Goal: Information Seeking & Learning: Learn about a topic

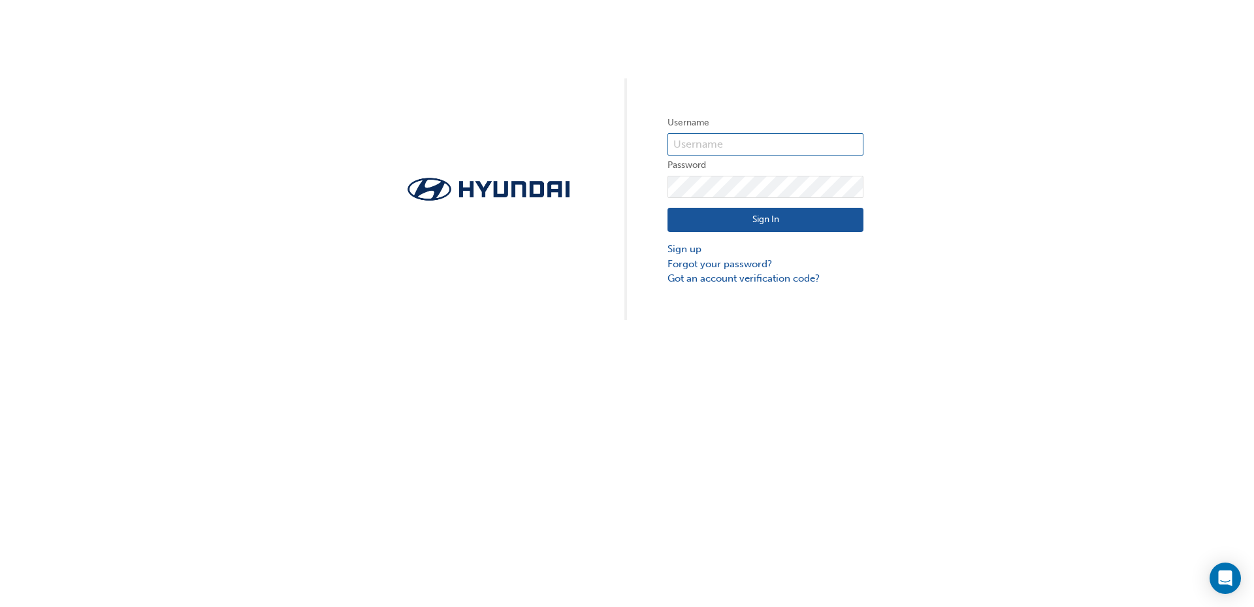
type input "23735"
click at [758, 219] on button "Sign In" at bounding box center [765, 220] width 196 height 25
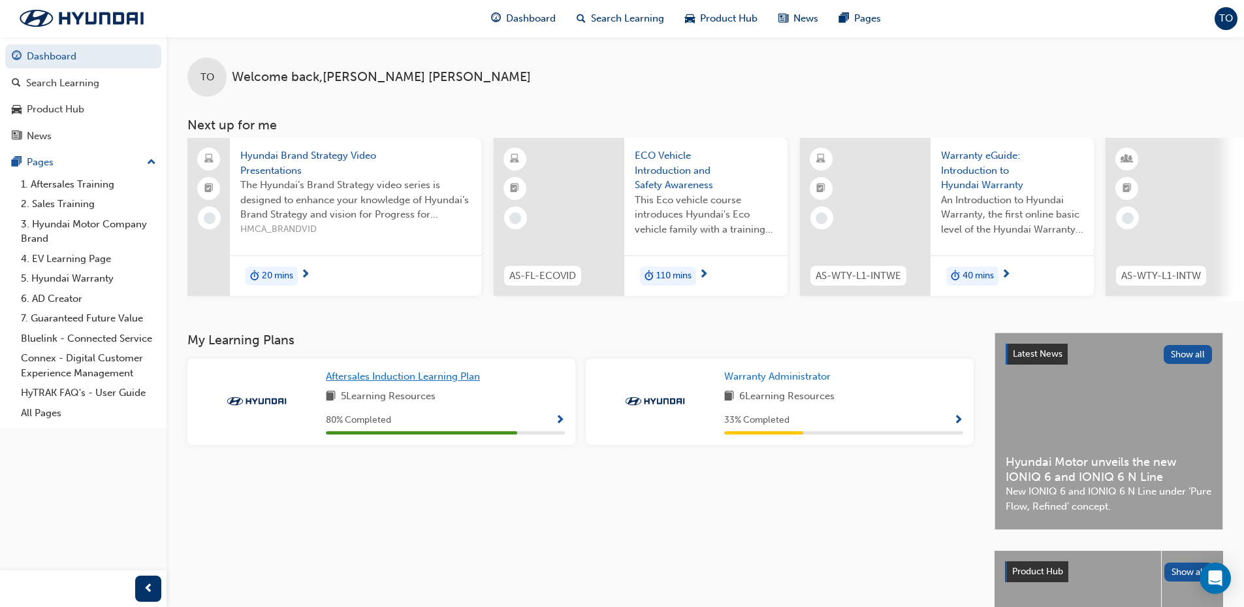
click at [378, 382] on span "Aftersales Induction Learning Plan" at bounding box center [403, 376] width 154 height 12
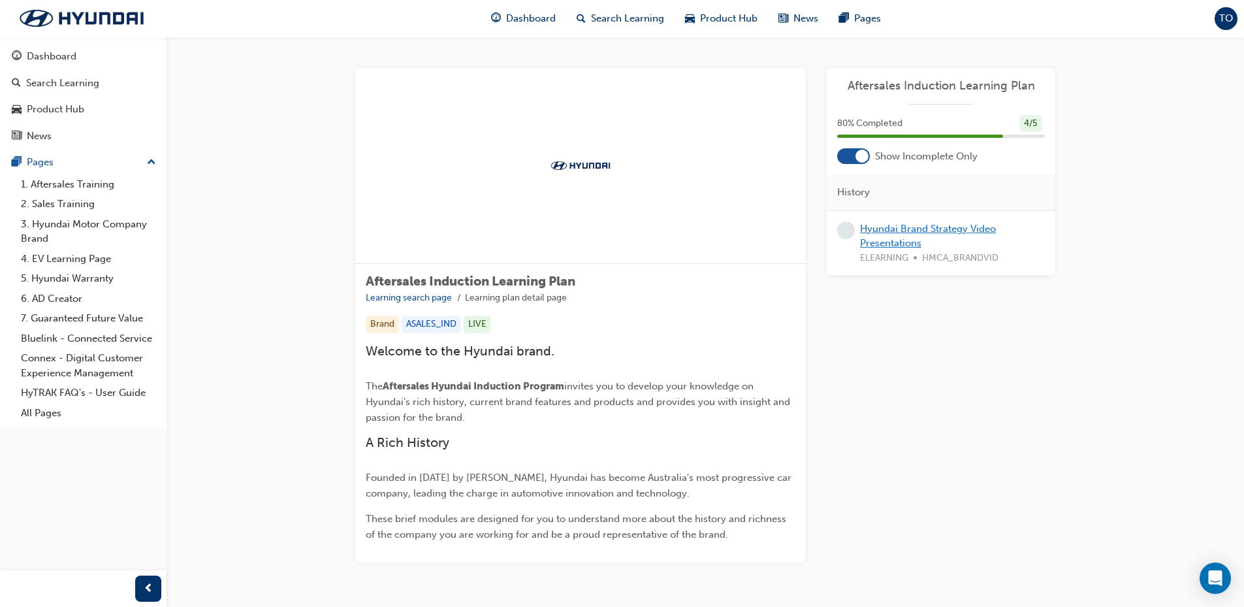
click at [901, 234] on link "Hyundai Brand Strategy Video Presentations" at bounding box center [928, 236] width 136 height 27
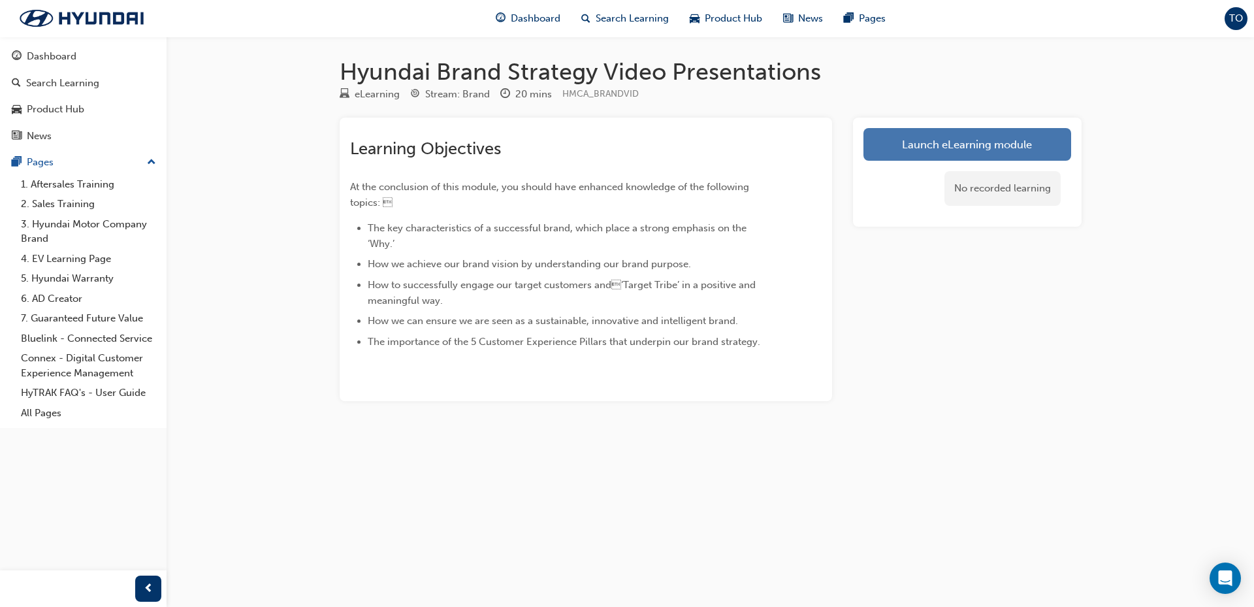
click at [919, 143] on link "Launch eLearning module" at bounding box center [967, 144] width 208 height 33
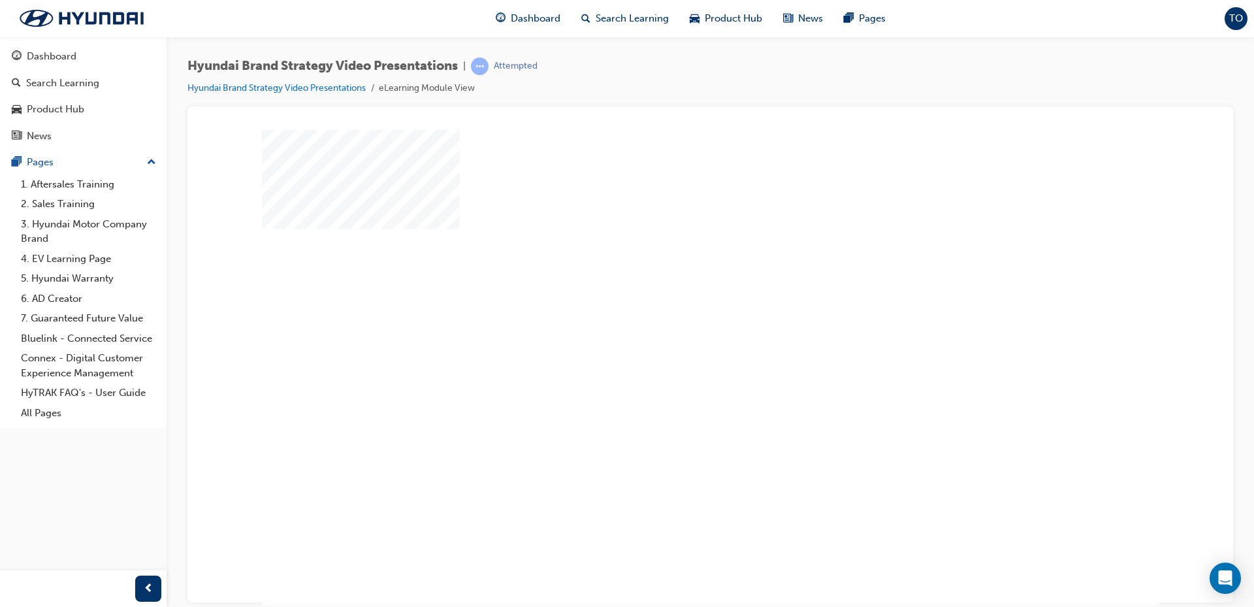
click at [672, 329] on div "play" at bounding box center [672, 329] width 0 height 0
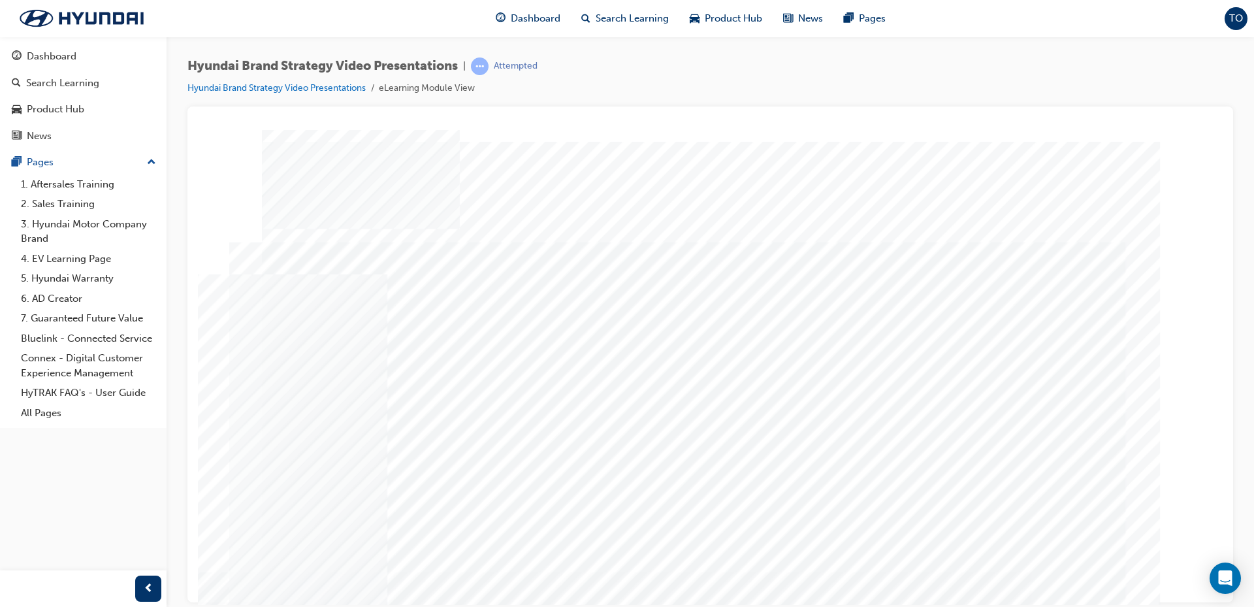
click at [1245, 436] on div "Hyundai Brand Strategy Video Presentations | Attempted Hyundai Brand Strategy V…" at bounding box center [710, 306] width 1087 height 538
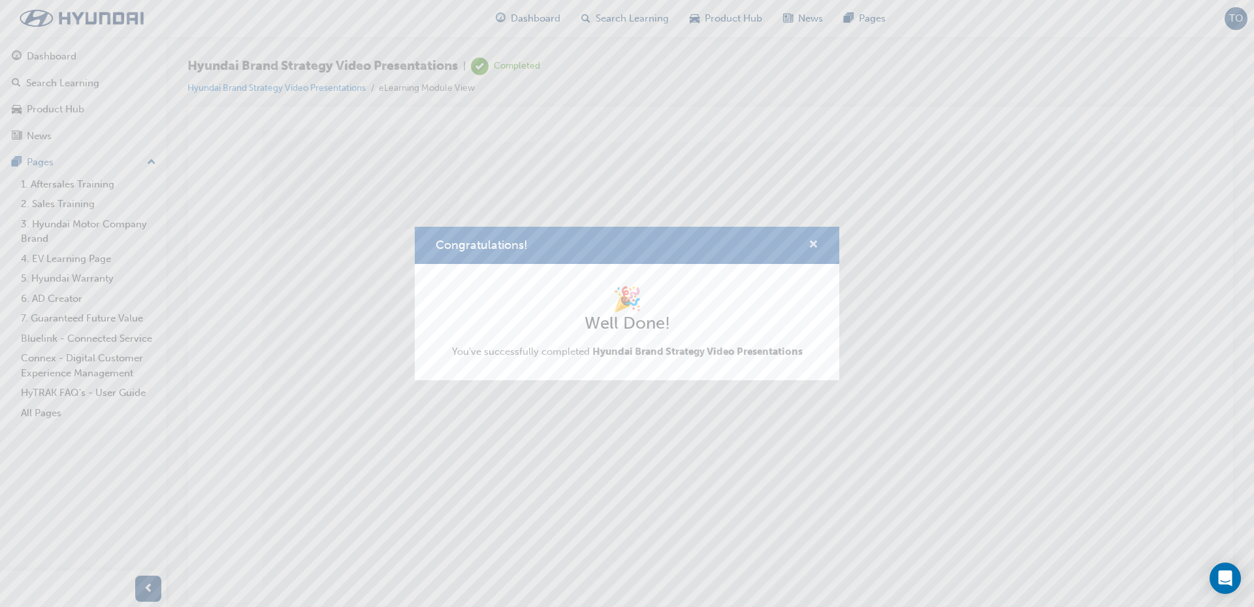
click at [811, 240] on span "cross-icon" at bounding box center [814, 246] width 10 height 12
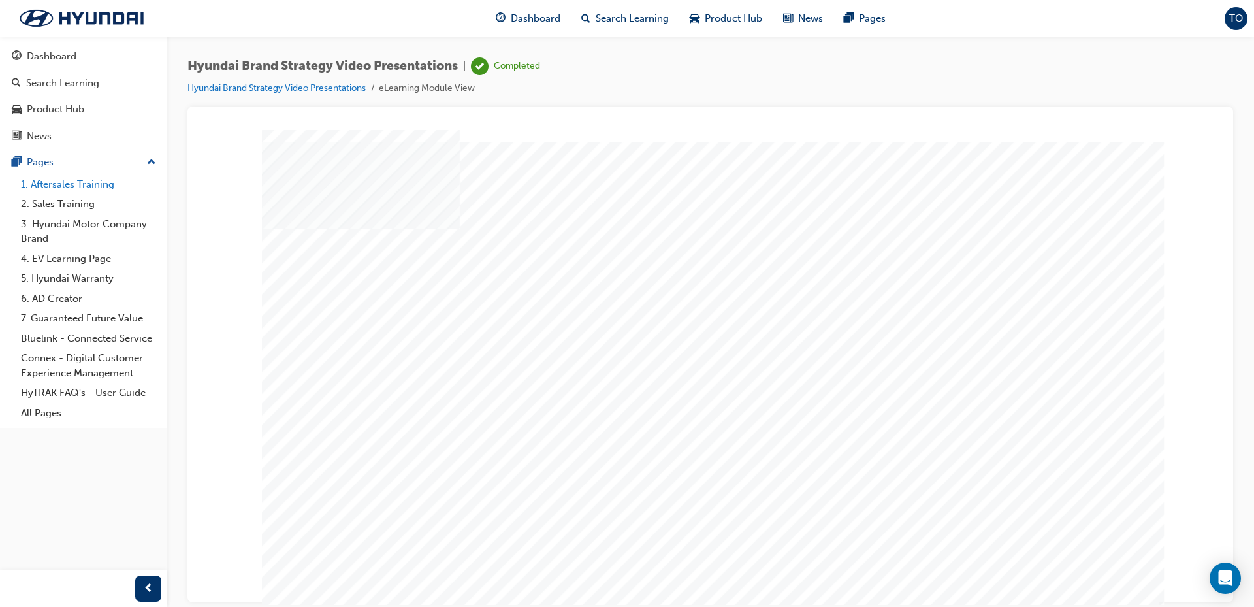
click at [53, 183] on link "1. Aftersales Training" at bounding box center [89, 184] width 146 height 20
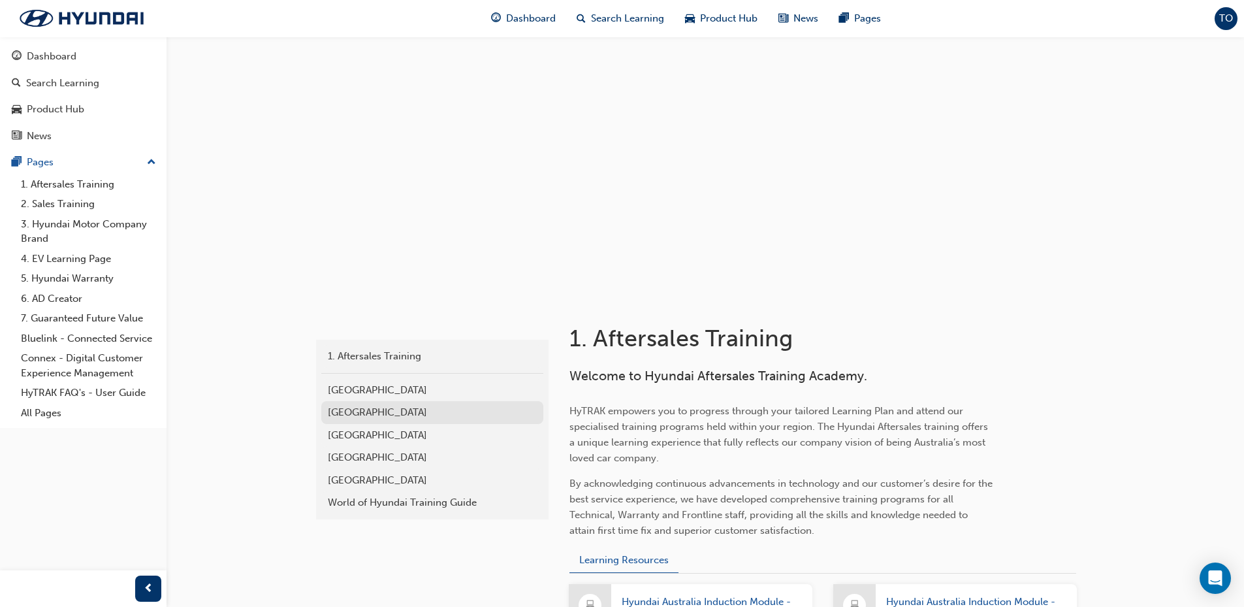
click at [373, 417] on div "[GEOGRAPHIC_DATA]" at bounding box center [432, 412] width 209 height 15
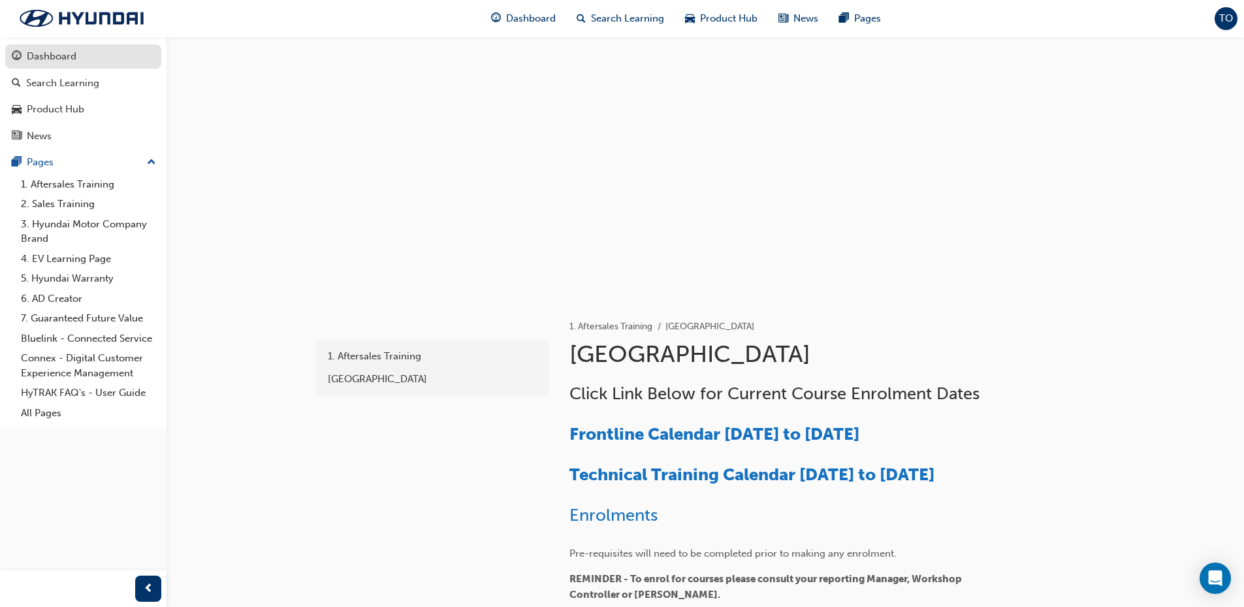
click at [48, 55] on div "Dashboard" at bounding box center [52, 56] width 50 height 15
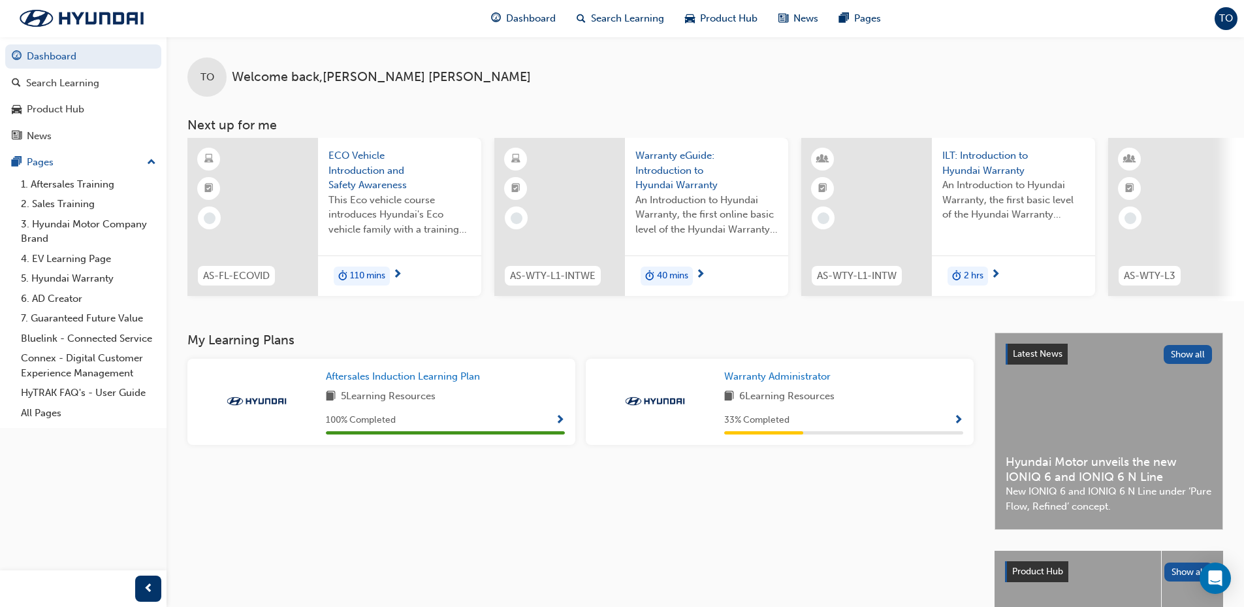
click at [957, 425] on span "Show Progress" at bounding box center [959, 421] width 10 height 12
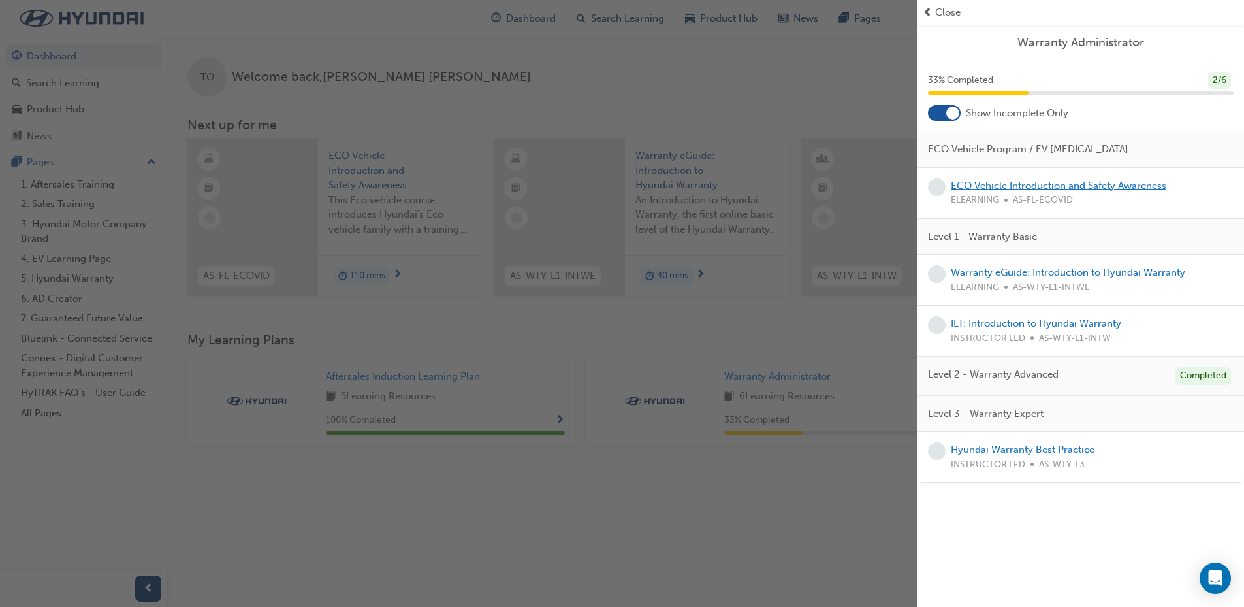
click at [987, 188] on link "ECO Vehicle Introduction and Safety Awareness" at bounding box center [1059, 186] width 216 height 12
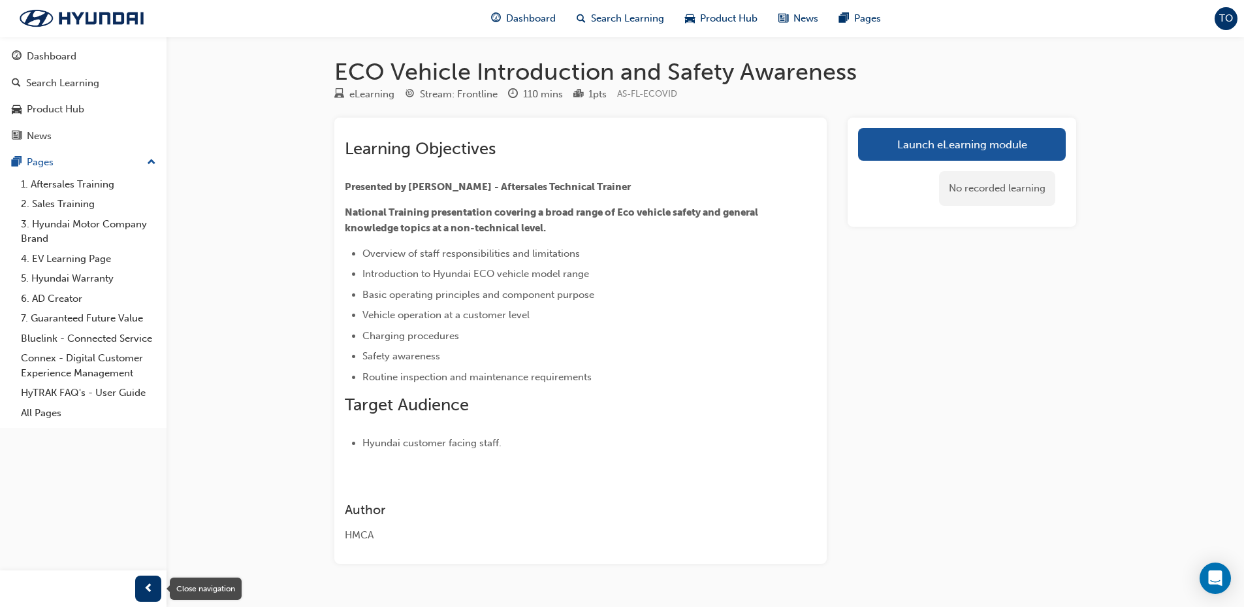
click at [148, 592] on span "prev-icon" at bounding box center [149, 589] width 10 height 16
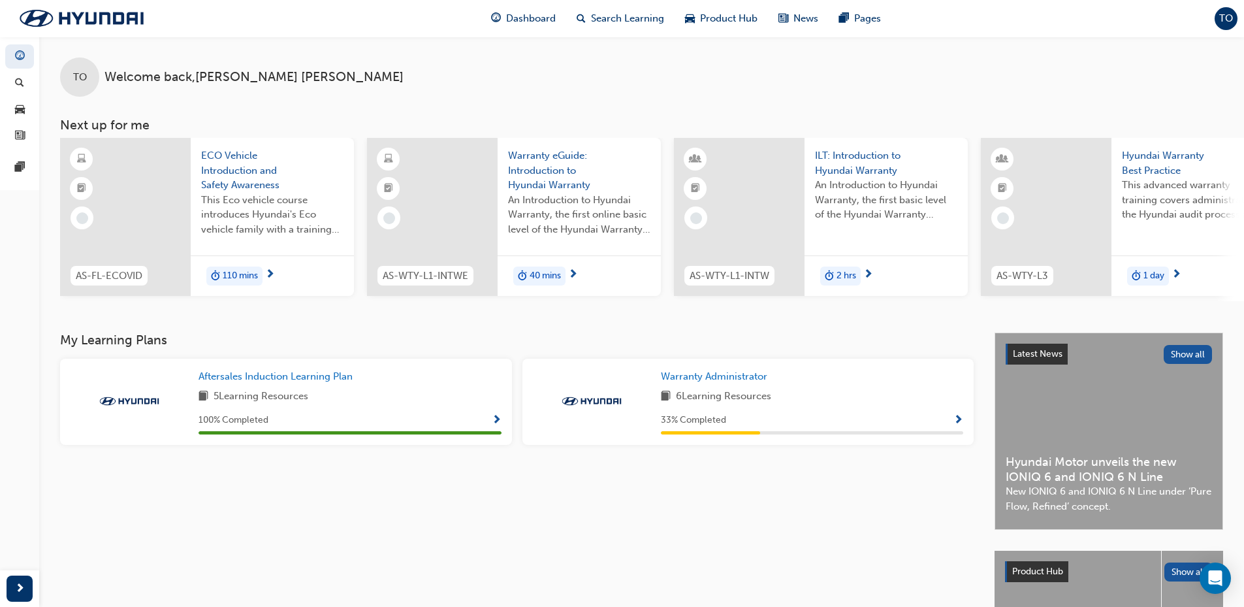
click at [962, 423] on span "Show Progress" at bounding box center [959, 421] width 10 height 12
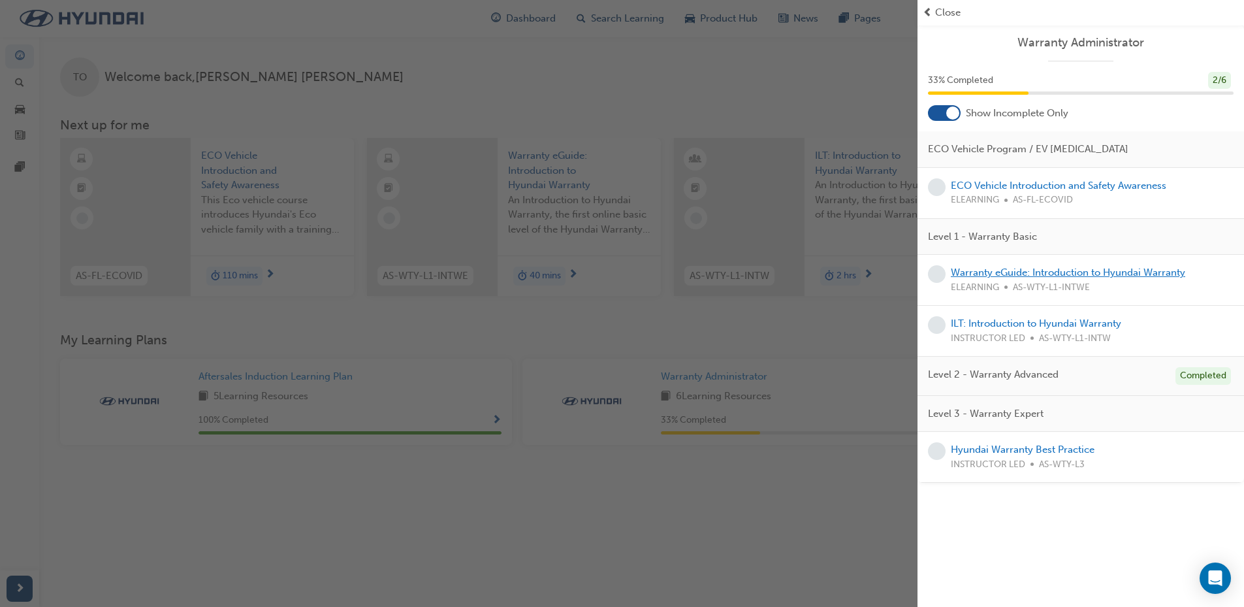
click at [1017, 274] on link "Warranty eGuide: Introduction to Hyundai Warranty" at bounding box center [1068, 272] width 234 height 12
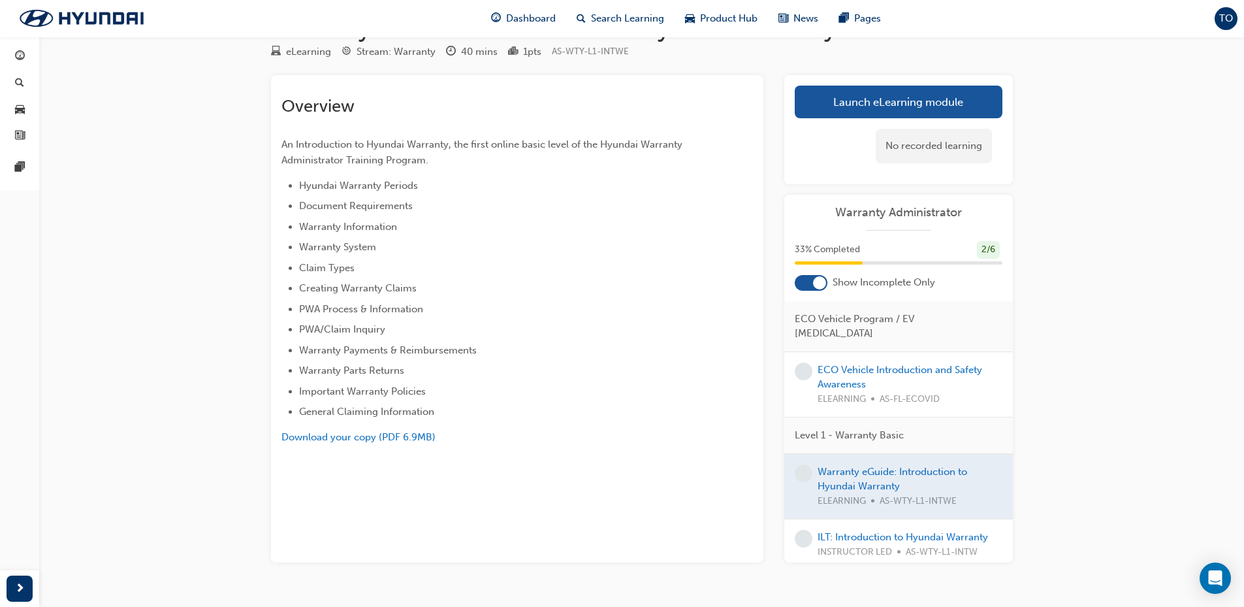
scroll to position [65, 0]
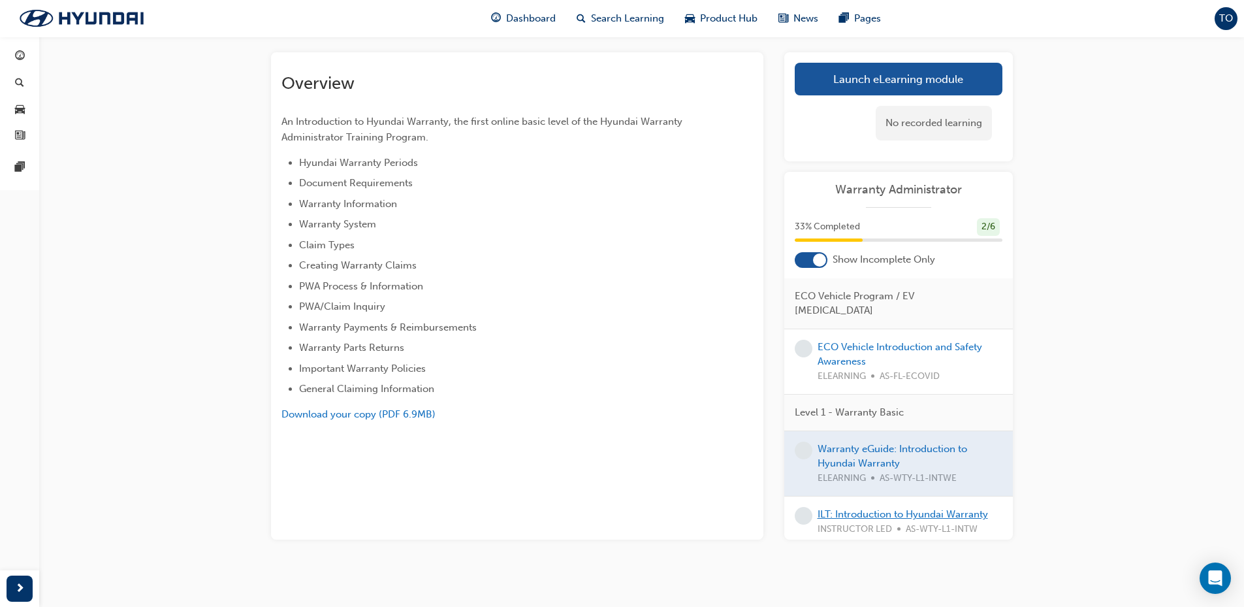
click at [865, 508] on link "ILT: Introduction to Hyundai Warranty" at bounding box center [903, 514] width 170 height 12
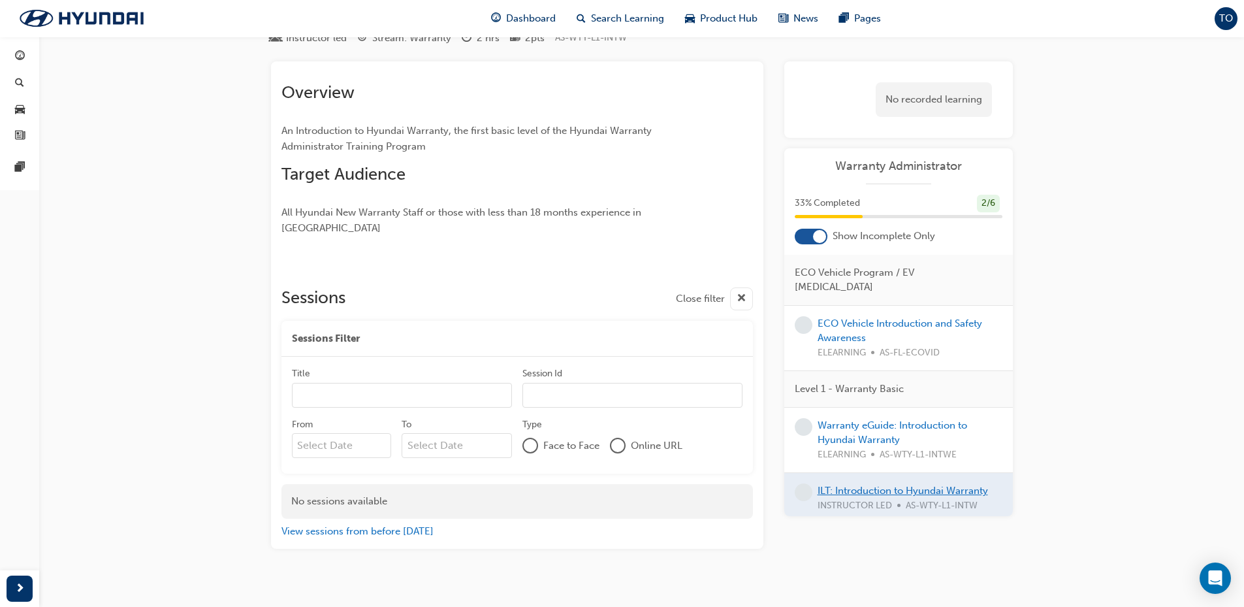
scroll to position [57, 0]
click at [846, 419] on link "Warranty eGuide: Introduction to Hyundai Warranty" at bounding box center [893, 432] width 150 height 27
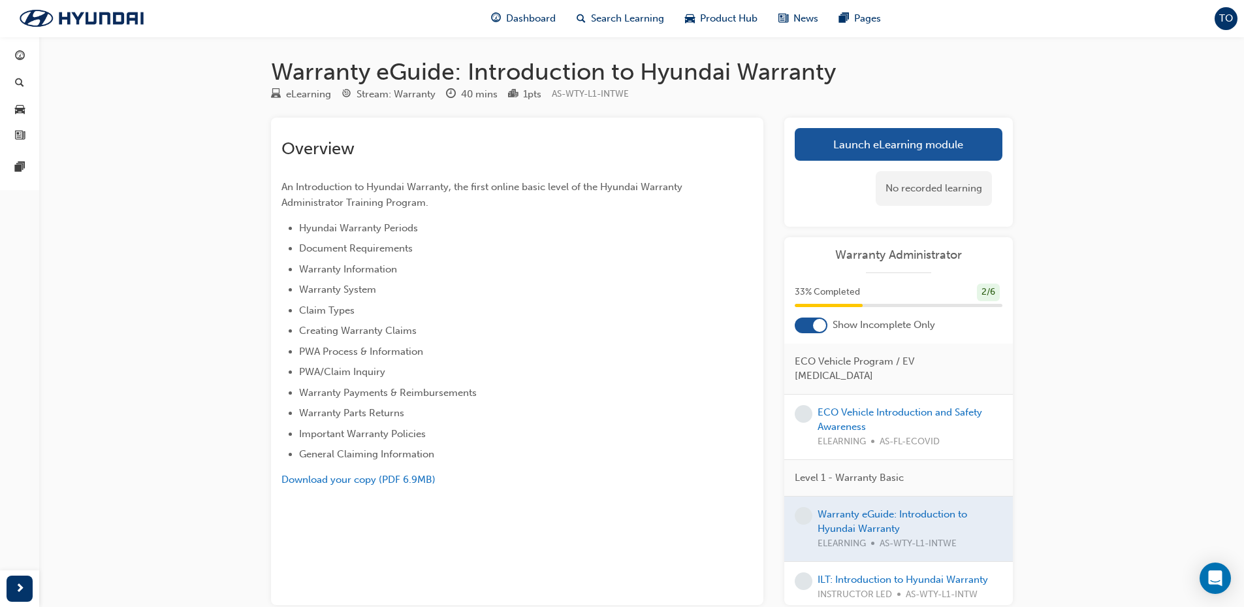
click at [1232, 21] on span "TO" at bounding box center [1226, 18] width 14 height 15
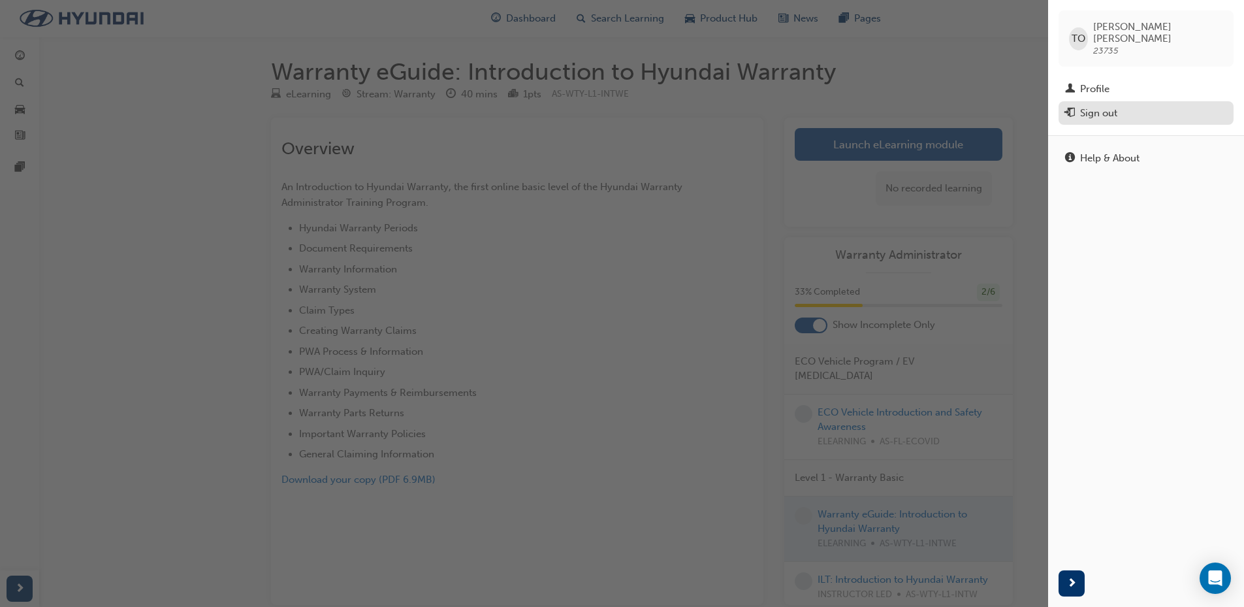
click at [1112, 106] on div "Sign out" at bounding box center [1098, 113] width 37 height 15
